Goal: Information Seeking & Learning: Find specific fact

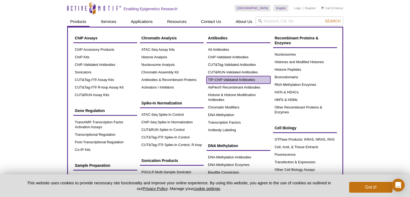
click at [223, 78] on link "TIP-ChIP-Validated Antibodies" at bounding box center [238, 80] width 64 height 8
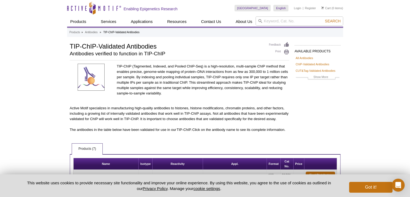
scroll to position [108, 0]
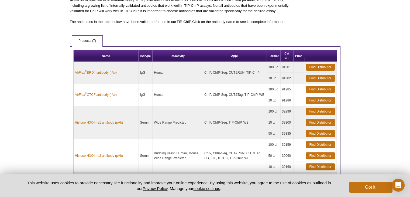
drag, startPoint x: 74, startPoint y: 96, endPoint x: 122, endPoint y: 96, distance: 47.9
click at [122, 96] on td "AbFlex ® CTCF antibody (rAb)" at bounding box center [106, 95] width 65 height 22
copy link "AbFlex ® CTCF antibody (rAb)"
drag, startPoint x: 280, startPoint y: 89, endPoint x: 291, endPoint y: 89, distance: 11.0
click at [291, 89] on td "91285" at bounding box center [286, 89] width 13 height 11
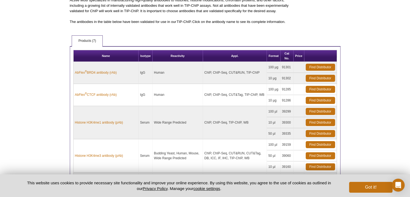
click at [291, 89] on td "91285" at bounding box center [286, 89] width 13 height 11
drag, startPoint x: 282, startPoint y: 98, endPoint x: 292, endPoint y: 97, distance: 10.0
click at [292, 97] on td "91286" at bounding box center [286, 100] width 13 height 11
copy td "91286"
click at [37, 117] on div "Active Motif Logo Enabling Epigenetics Research 0 Search Skip to content Active…" at bounding box center [205, 99] width 410 height 414
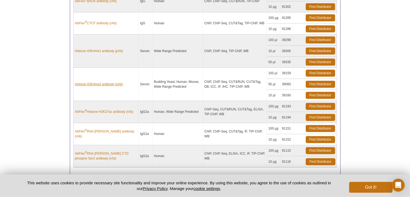
scroll to position [188, 0]
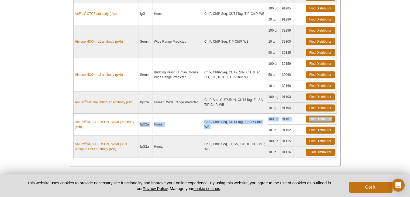
drag, startPoint x: 73, startPoint y: 126, endPoint x: 113, endPoint y: 125, distance: 40.4
click at [113, 125] on table "Name Isotype Reactivity Appl. Format Cat No. Price AbFlex ® BRD4 antibody (rAb)…" at bounding box center [204, 63] width 263 height 189
click at [106, 130] on td "AbFlex ® RNA Pol II antibody (rAb)" at bounding box center [106, 124] width 65 height 22
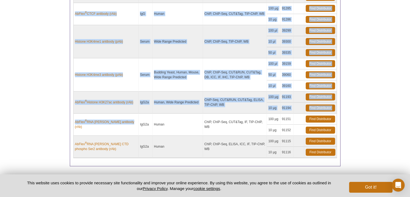
drag, startPoint x: 72, startPoint y: 124, endPoint x: 124, endPoint y: 125, distance: 52.0
click at [124, 125] on div "Name Isotype Reactivity Appl. Format Cat No. Price AbFlex ® BRD4 antibody (rAb)…" at bounding box center [205, 65] width 270 height 201
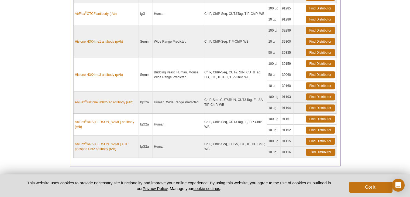
click at [116, 132] on td "AbFlex ® RNA Pol II antibody (rAb)" at bounding box center [106, 124] width 65 height 22
drag, startPoint x: 73, startPoint y: 142, endPoint x: 110, endPoint y: 150, distance: 37.6
click at [110, 150] on td "AbFlex ® RNA pol II CTD phospho Ser2 antibody (rAb)" at bounding box center [106, 146] width 65 height 22
copy link "AbFlex ® RNA pol II CTD phospho Ser2 antibody (rAb)"
drag, startPoint x: 281, startPoint y: 150, endPoint x: 294, endPoint y: 152, distance: 13.3
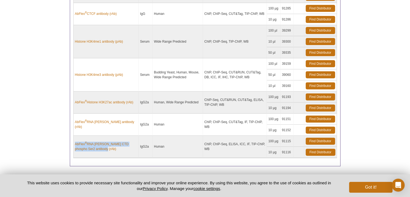
click at [294, 152] on tr "10 µg 91116 Find Distributor" at bounding box center [205, 151] width 263 height 11
copy tr "91116"
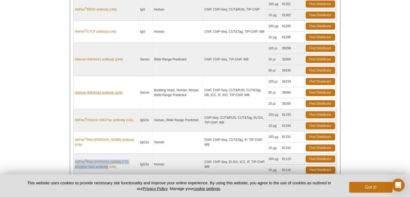
scroll to position [162, 0]
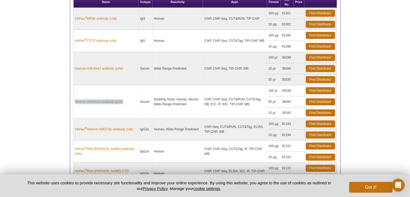
drag, startPoint x: 73, startPoint y: 104, endPoint x: 111, endPoint y: 107, distance: 37.8
click at [111, 107] on td "Histone H3K4me3 antibody (pAb)" at bounding box center [106, 101] width 65 height 33
copy link "Histone H3K4me3 antibody (pAb)"
drag, startPoint x: 281, startPoint y: 111, endPoint x: 291, endPoint y: 112, distance: 10.3
click at [291, 112] on td "39160" at bounding box center [286, 112] width 13 height 11
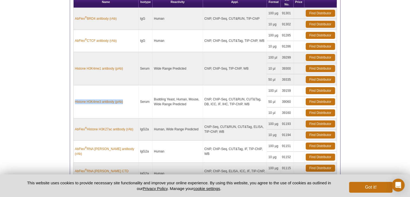
click at [292, 112] on td "39160" at bounding box center [286, 112] width 13 height 11
drag, startPoint x: 281, startPoint y: 111, endPoint x: 291, endPoint y: 112, distance: 9.7
click at [291, 112] on td "39160" at bounding box center [286, 112] width 13 height 11
copy td "39160"
drag, startPoint x: 73, startPoint y: 125, endPoint x: 120, endPoint y: 133, distance: 47.3
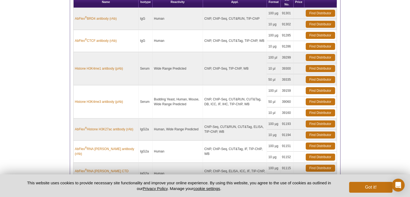
click at [120, 133] on table "Name Isotype Reactivity Appl. Format Cat No. Price AbFlex ® BRD4 antibody (rAb)…" at bounding box center [204, 90] width 263 height 189
copy link "AbFlex ® Histone H3K27ac antibody (rAb)"
drag, startPoint x: 281, startPoint y: 131, endPoint x: 291, endPoint y: 132, distance: 10.0
click at [291, 132] on td "91194" at bounding box center [286, 134] width 13 height 11
copy td "91194"
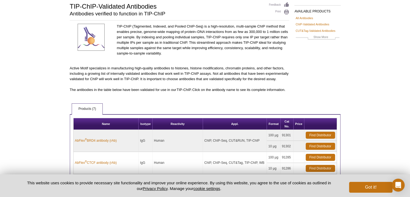
scroll to position [0, 0]
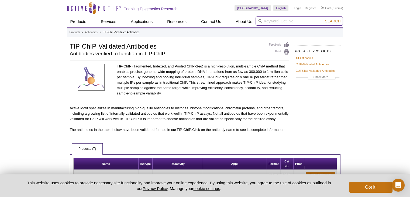
click at [268, 18] on input "search" at bounding box center [299, 20] width 88 height 9
type input "DNA RNA"
click at [323, 19] on button "Search" at bounding box center [332, 21] width 19 height 5
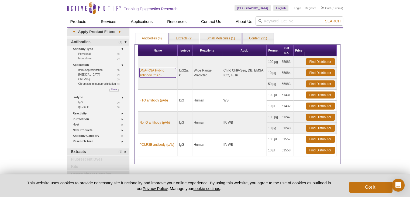
click at [149, 71] on link "DNA-RNA Hybrid antibody (mAb)" at bounding box center [157, 73] width 36 height 10
drag, startPoint x: 138, startPoint y: 69, endPoint x: 164, endPoint y: 79, distance: 27.6
click at [164, 79] on td "DNA-RNA Hybrid antibody (mAb)" at bounding box center [157, 72] width 39 height 33
copy link "DNA-RNA Hybrid antibody (mAb)"
drag, startPoint x: 280, startPoint y: 71, endPoint x: 290, endPoint y: 72, distance: 10.0
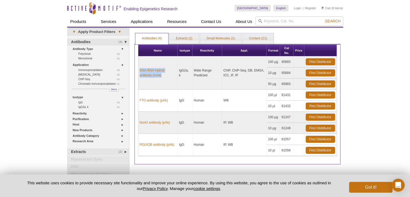
click at [290, 72] on td "65684" at bounding box center [286, 72] width 13 height 11
copy td "65684"
